Goal: Check status: Check status

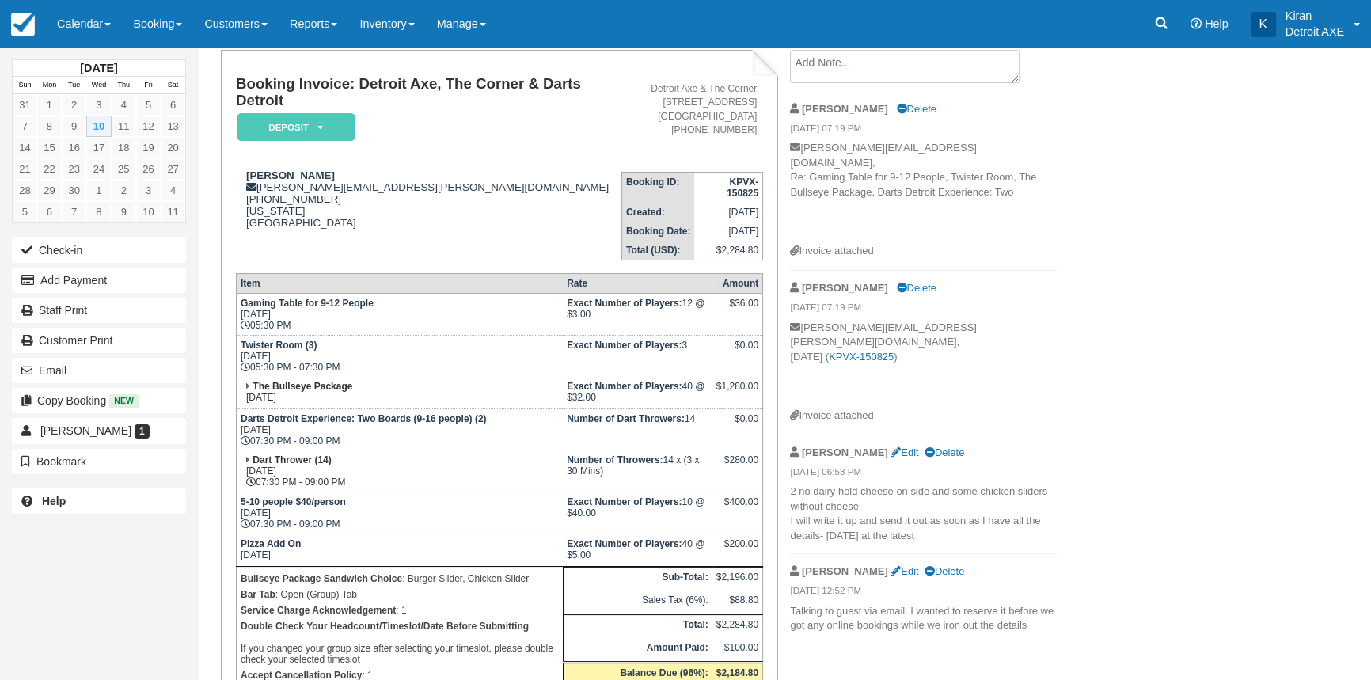
scroll to position [71, 0]
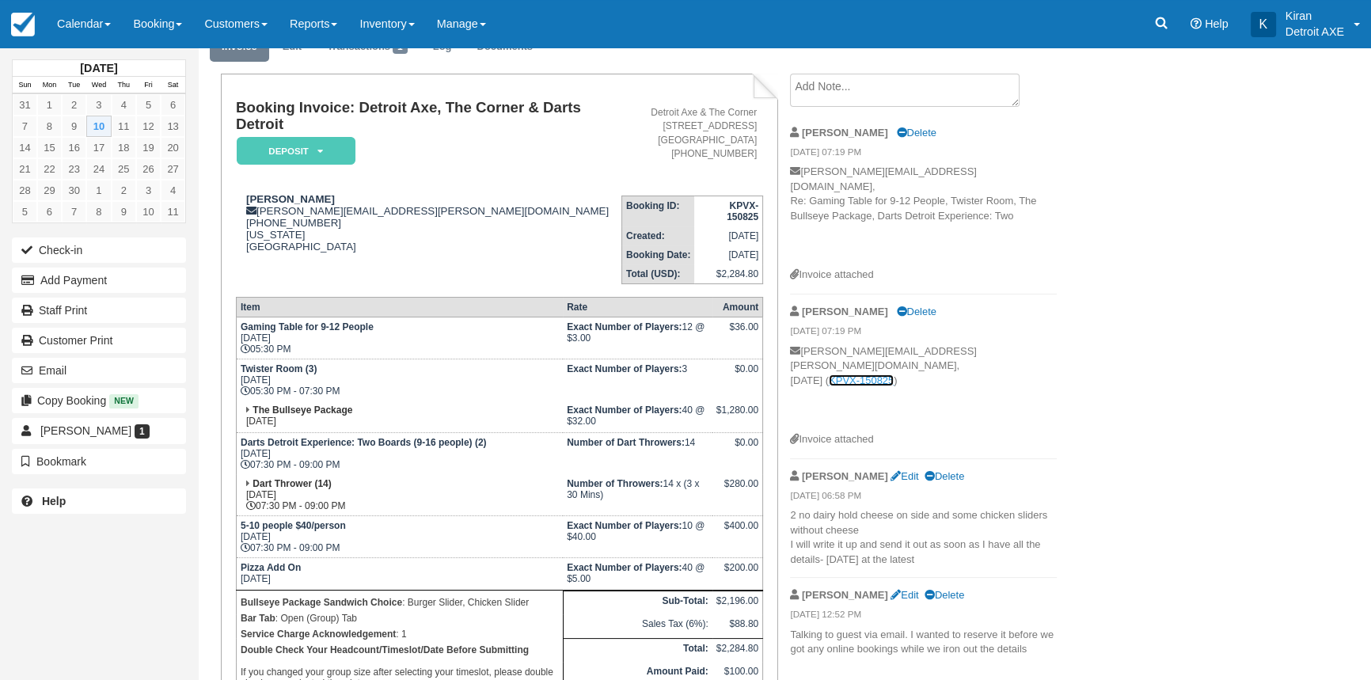
click at [894, 374] on link "KPVX-150825" at bounding box center [861, 380] width 65 height 12
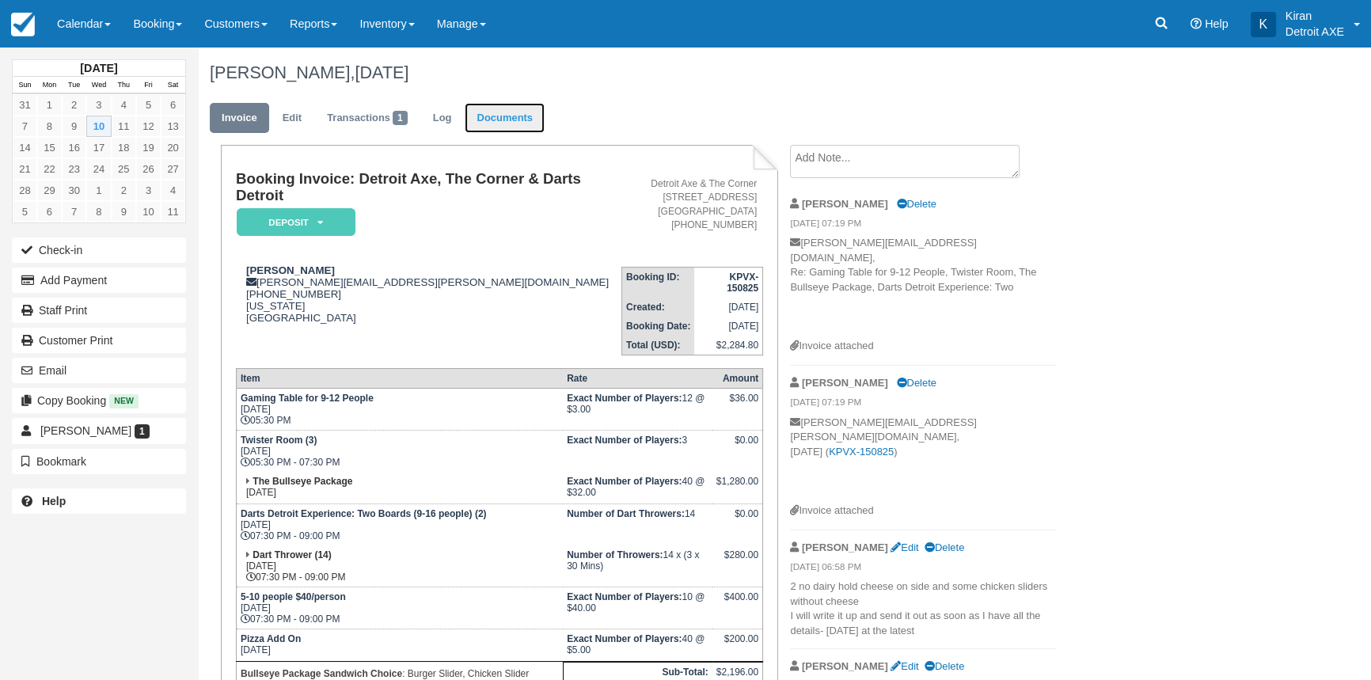
click at [507, 112] on link "Documents" at bounding box center [505, 118] width 80 height 31
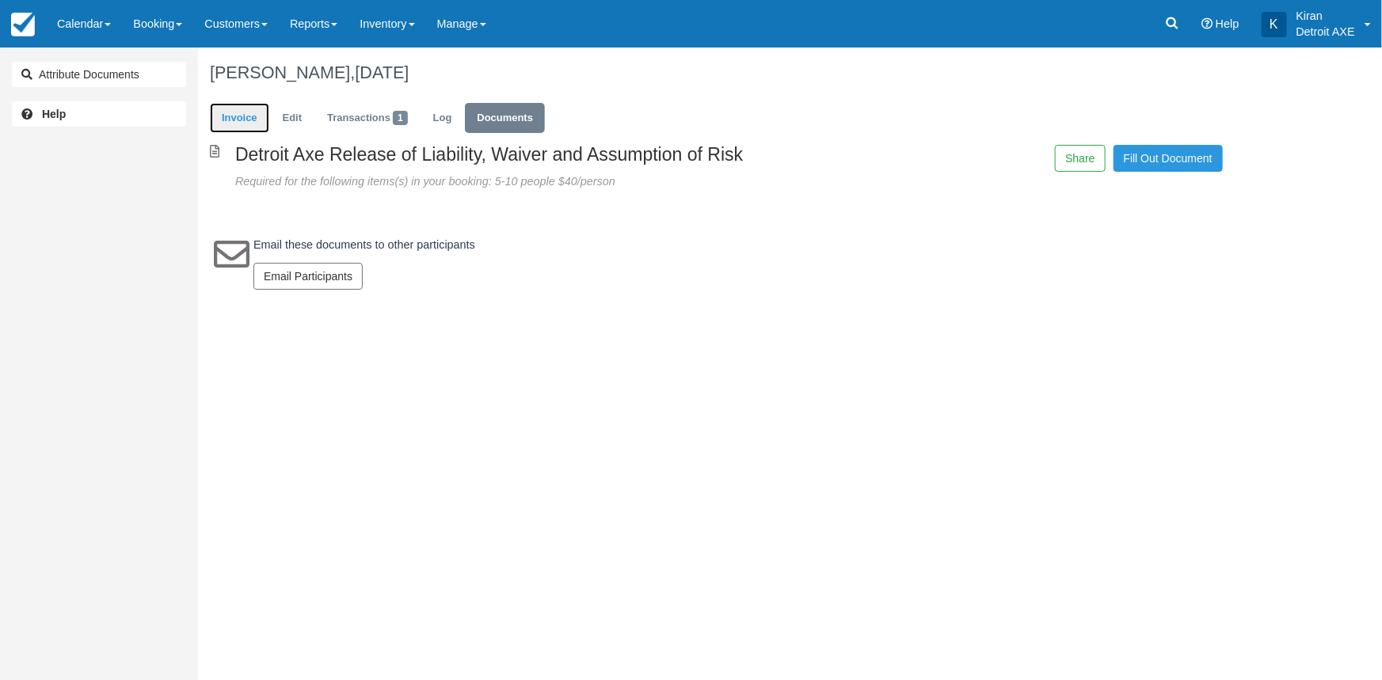
click at [227, 111] on link "Invoice" at bounding box center [239, 118] width 59 height 31
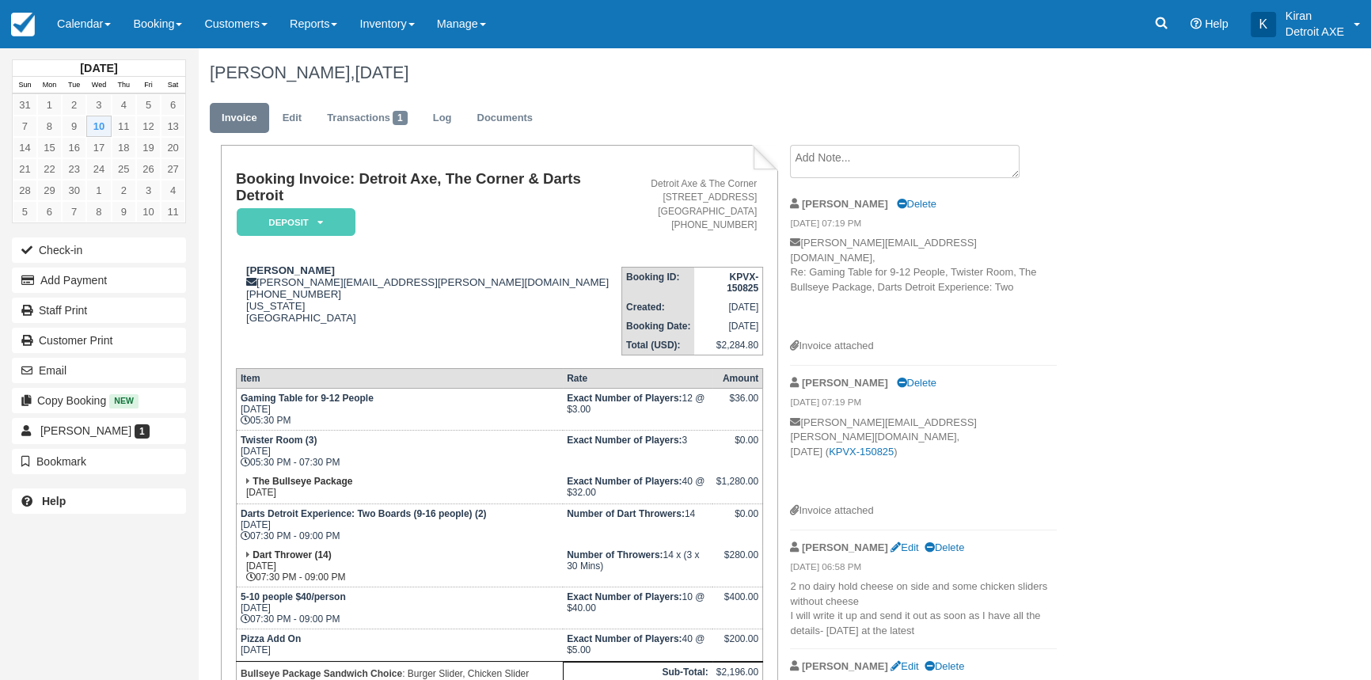
click at [793, 341] on icon at bounding box center [794, 346] width 9 height 10
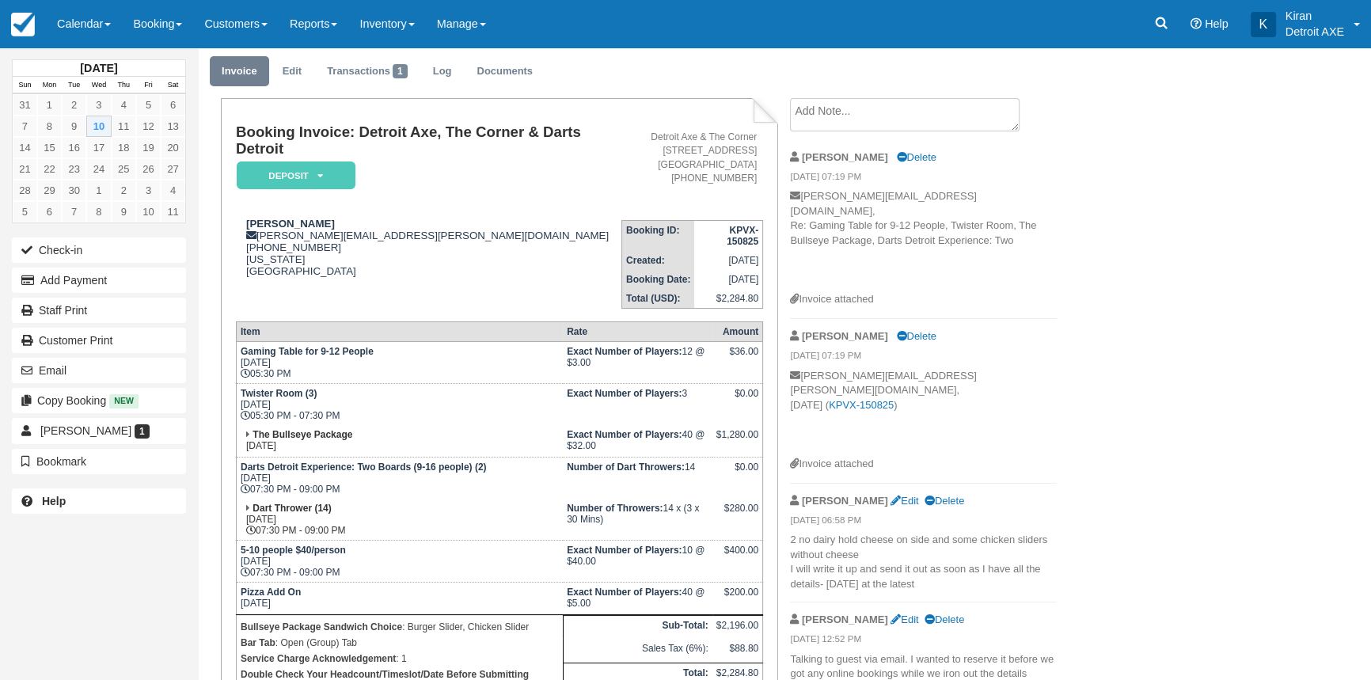
scroll to position [143, 0]
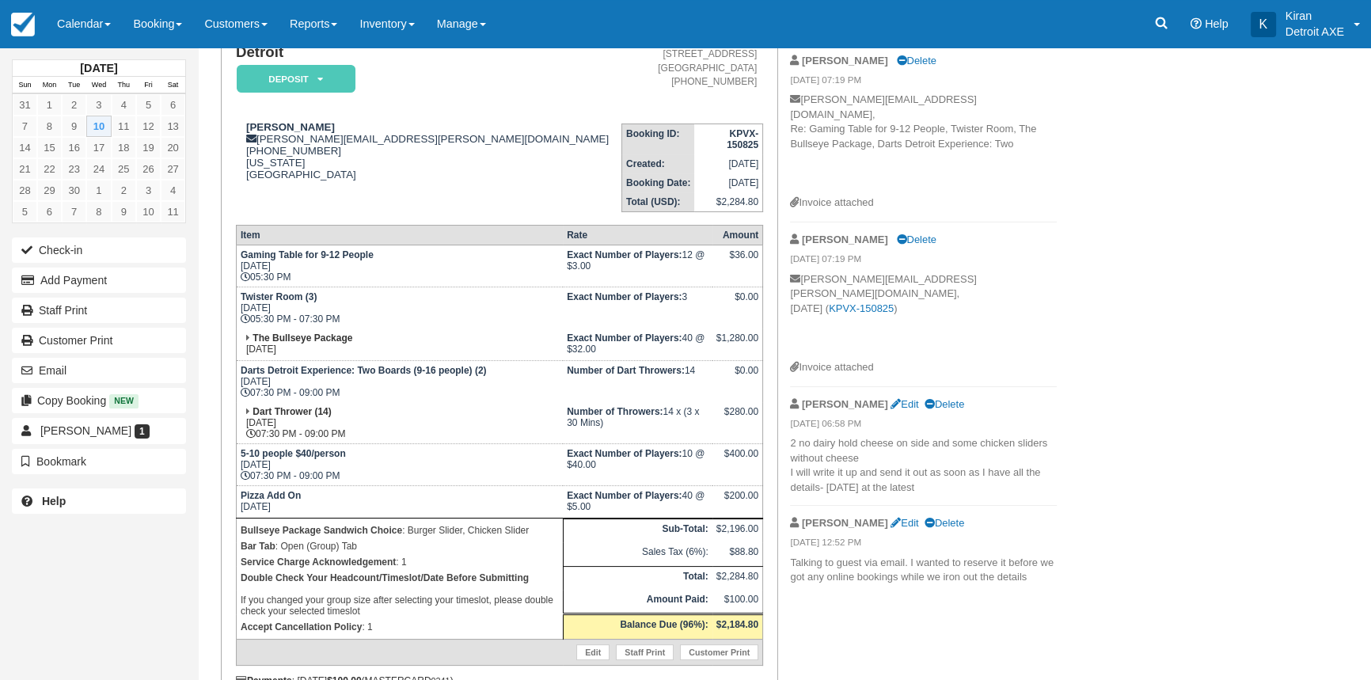
click at [1008, 360] on div "Invoice attached" at bounding box center [923, 367] width 267 height 15
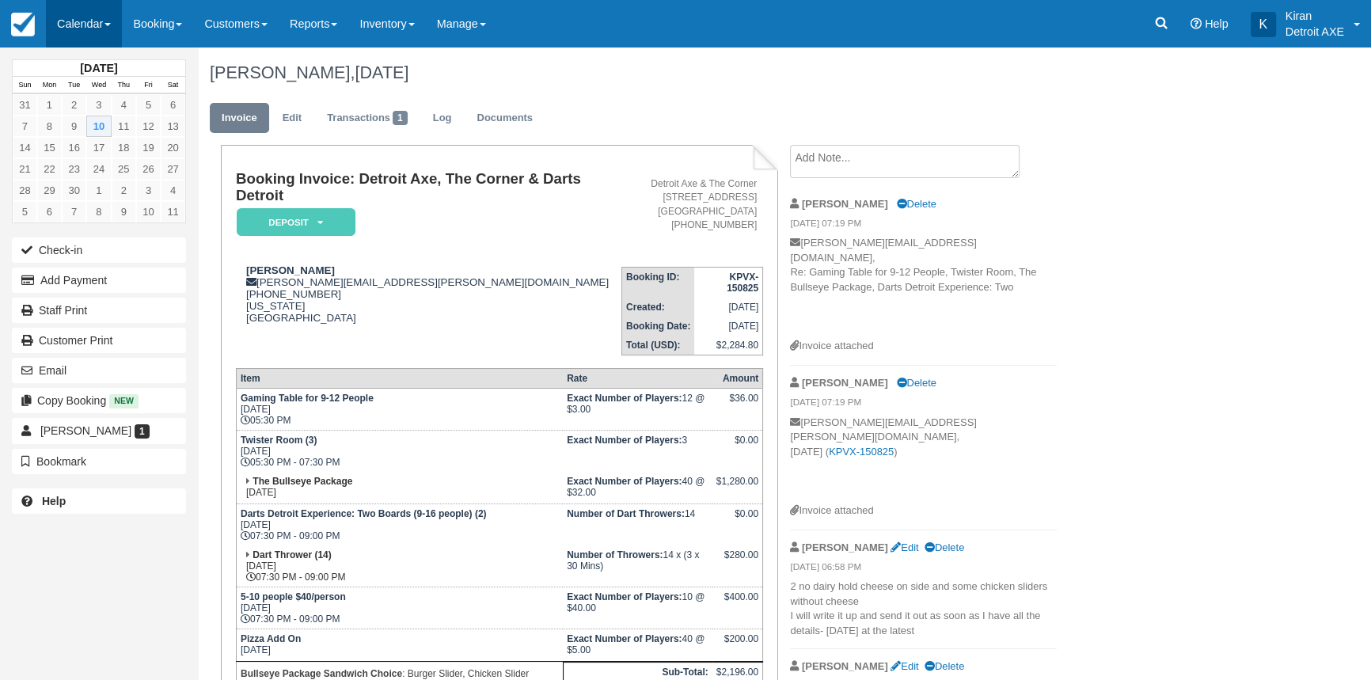
click at [111, 29] on link "Calendar" at bounding box center [84, 24] width 76 height 48
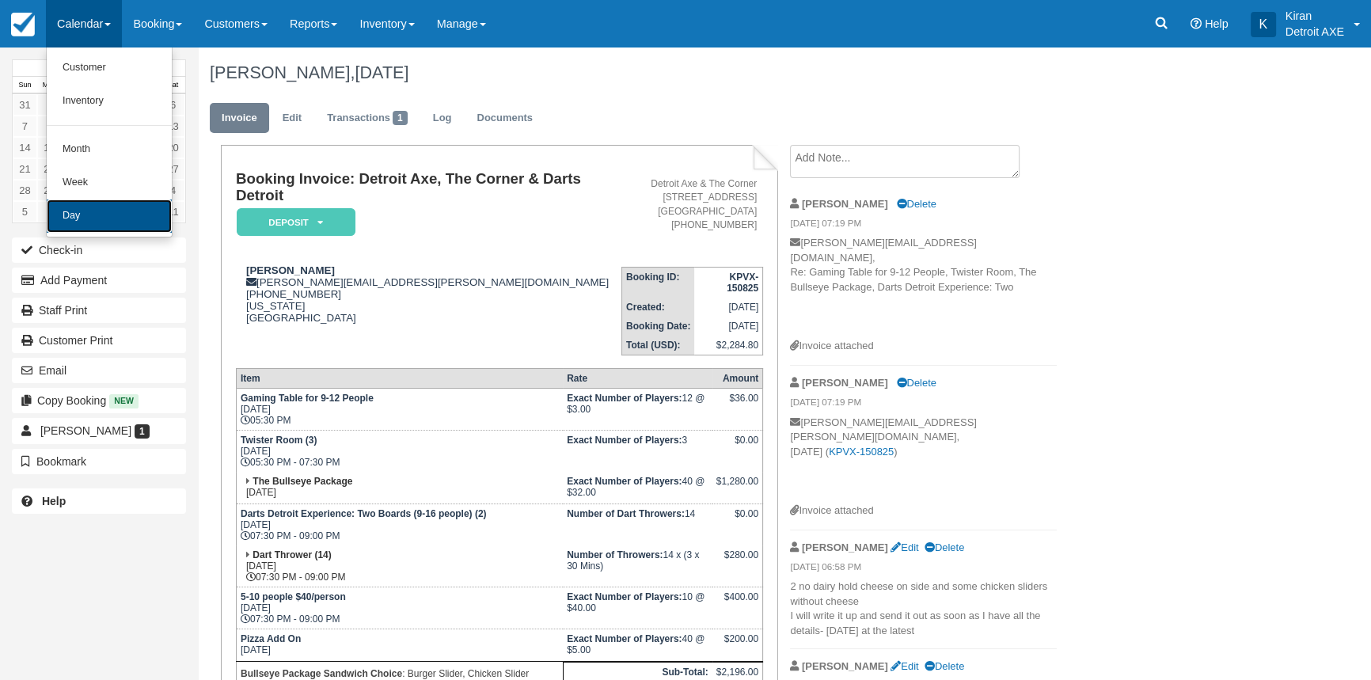
click at [112, 219] on link "Day" at bounding box center [109, 216] width 125 height 33
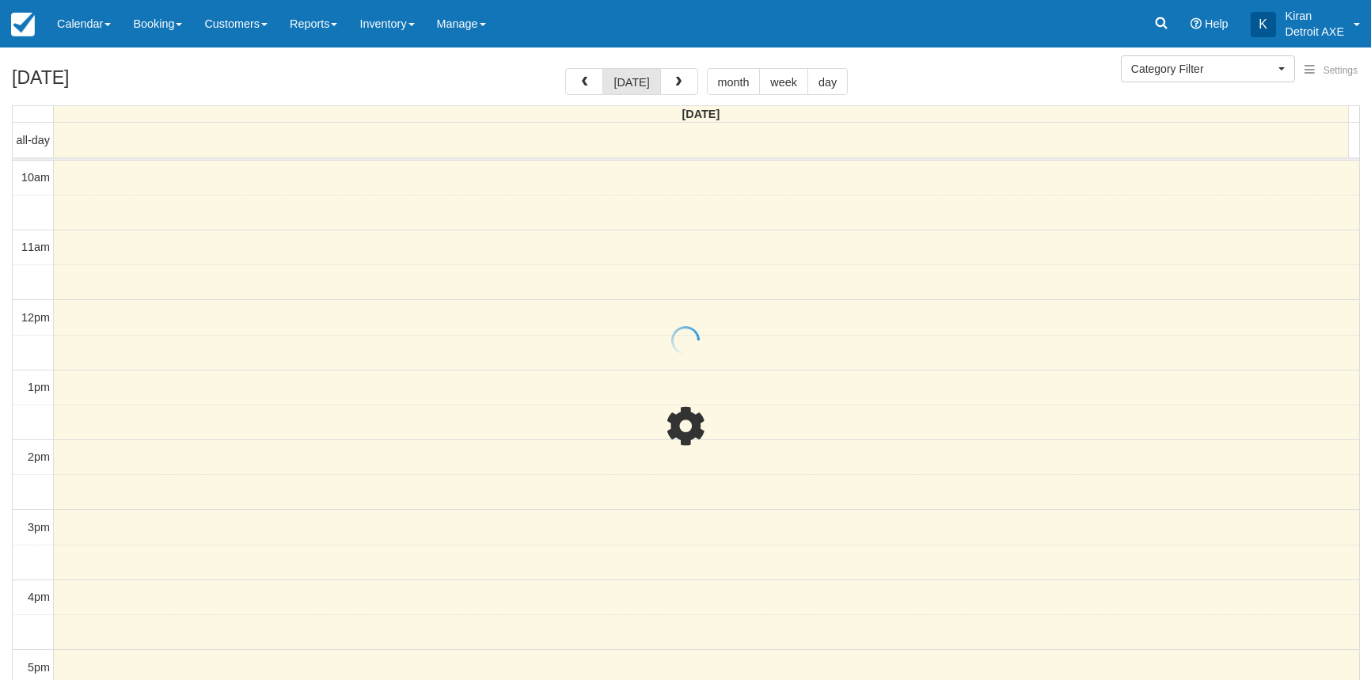
select select
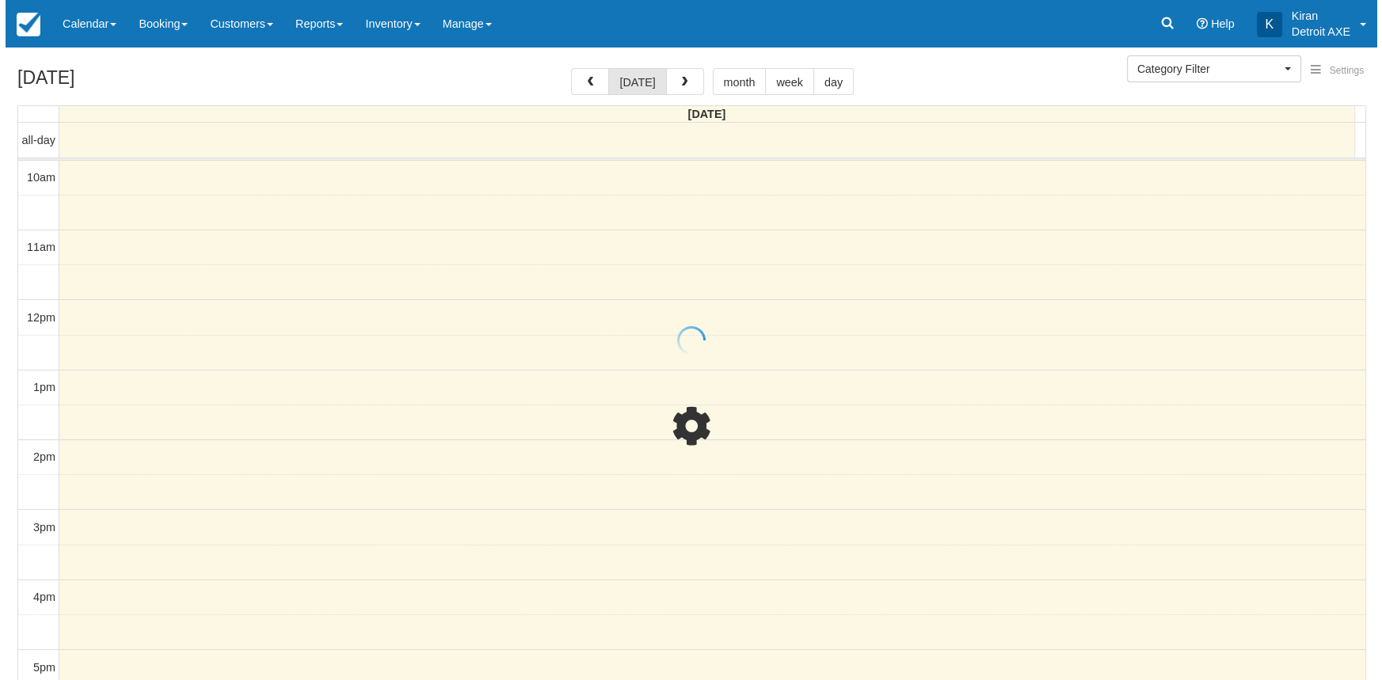
scroll to position [419, 0]
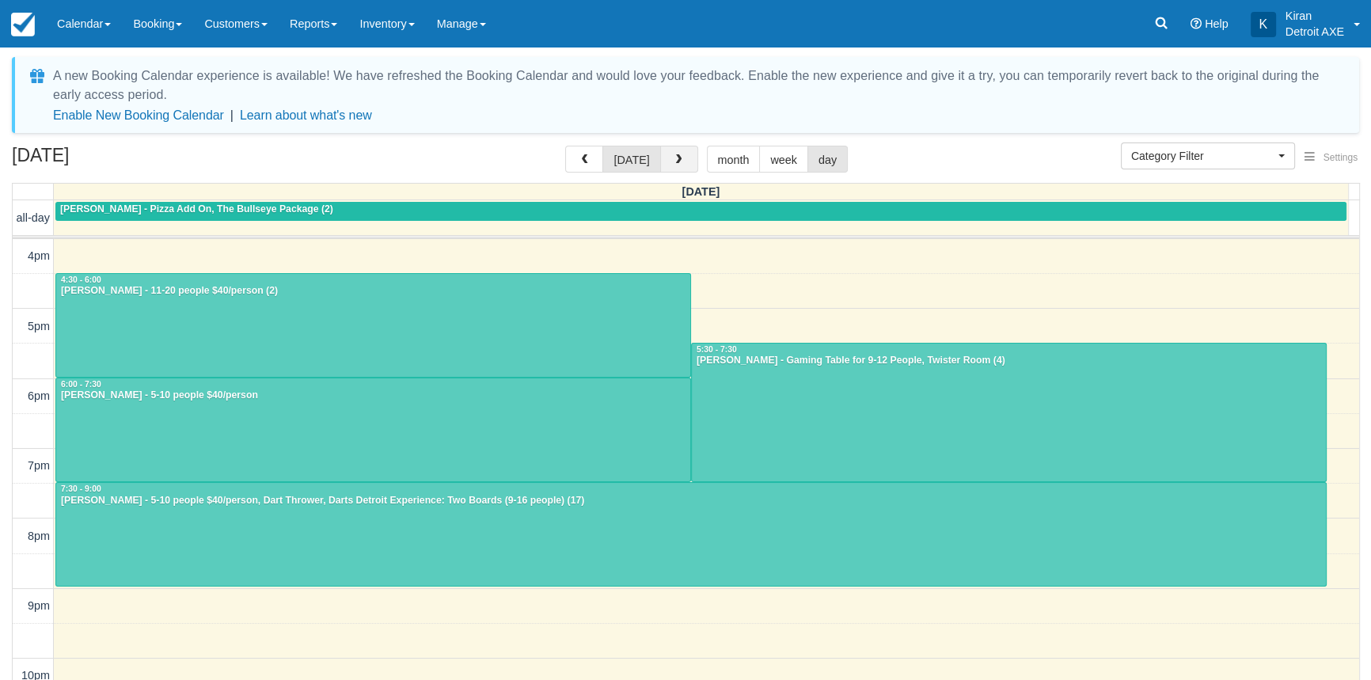
click at [686, 164] on button "button" at bounding box center [679, 159] width 38 height 27
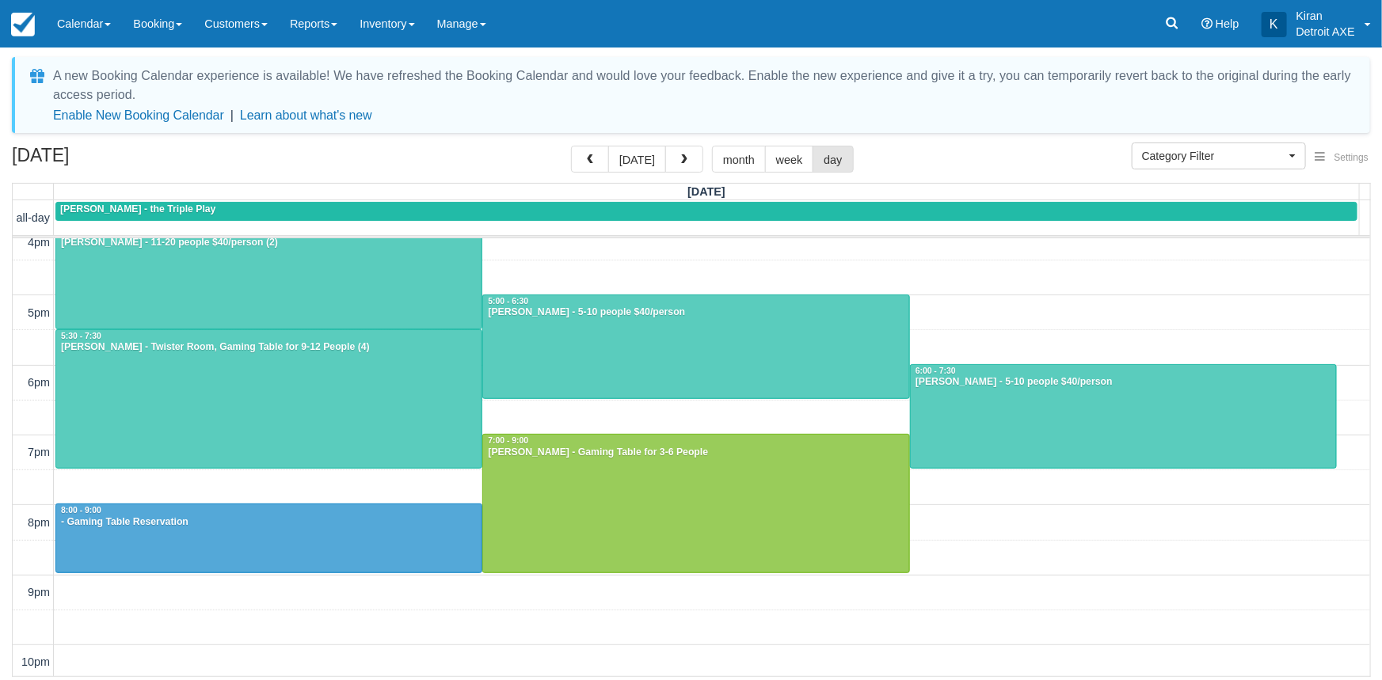
scroll to position [360, 0]
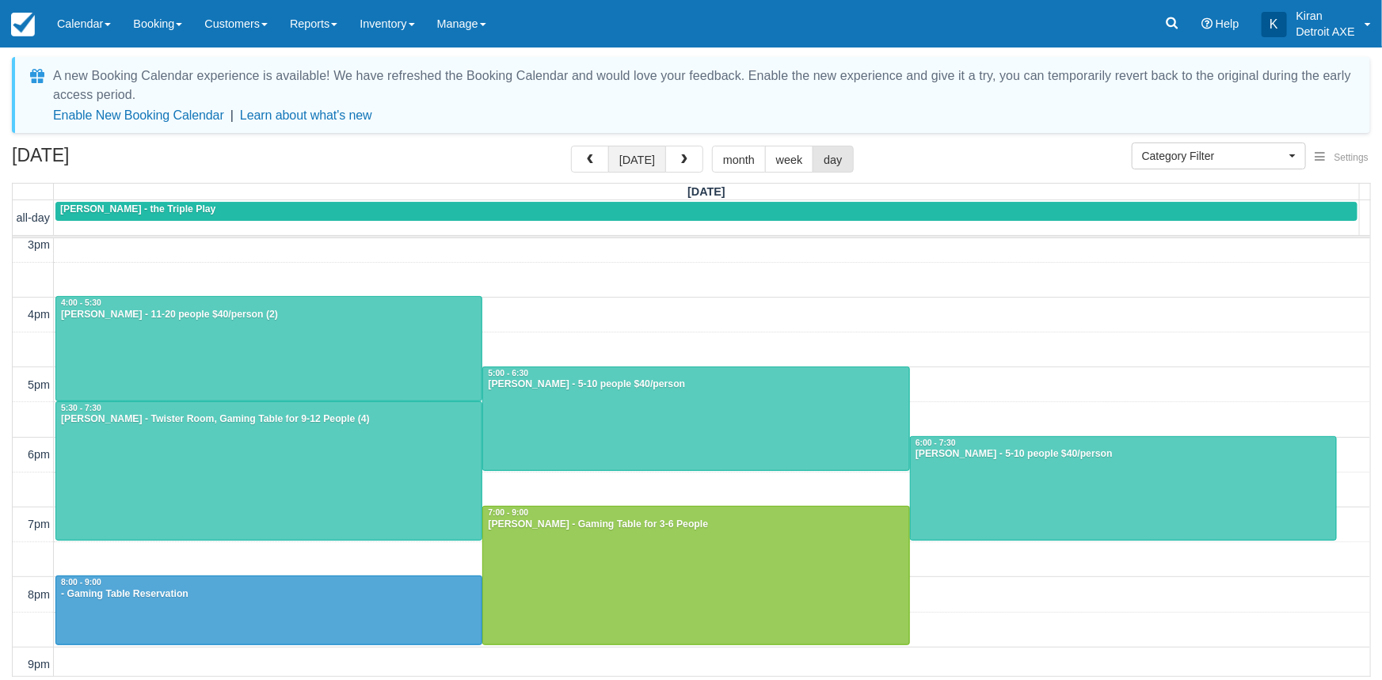
click at [644, 158] on button "[DATE]" at bounding box center [637, 159] width 58 height 27
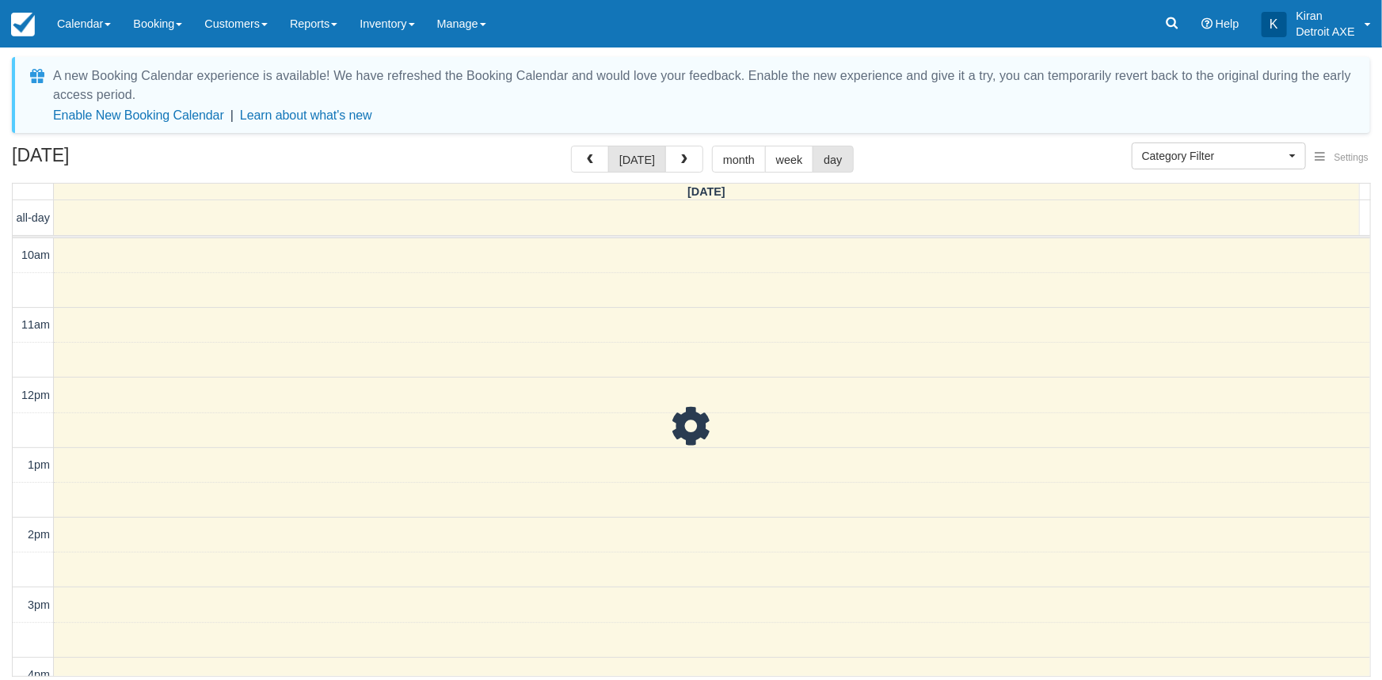
scroll to position [504, 0]
